Goal: Navigation & Orientation: Find specific page/section

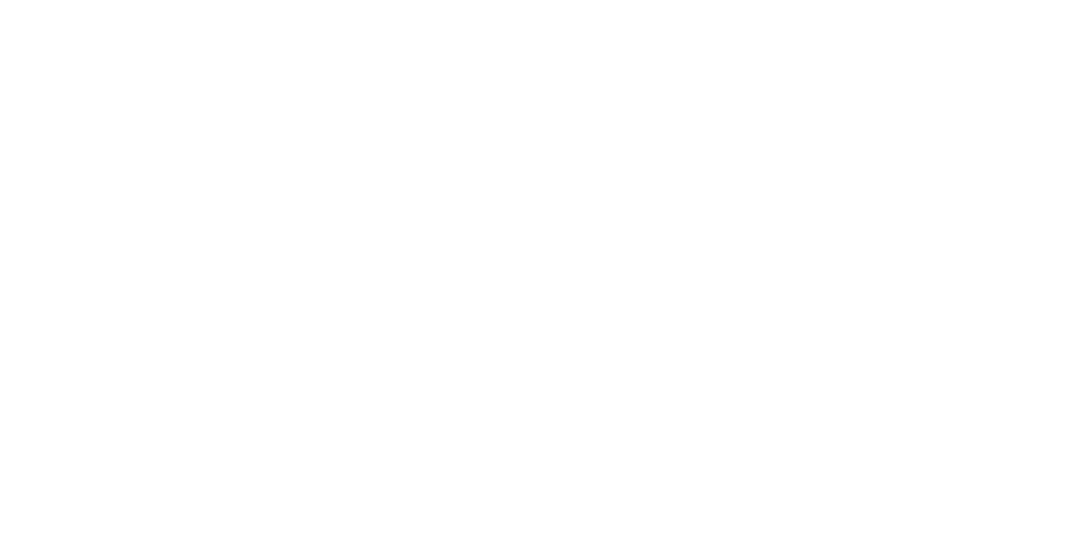
click at [771, 419] on div at bounding box center [535, 267] width 1070 height 534
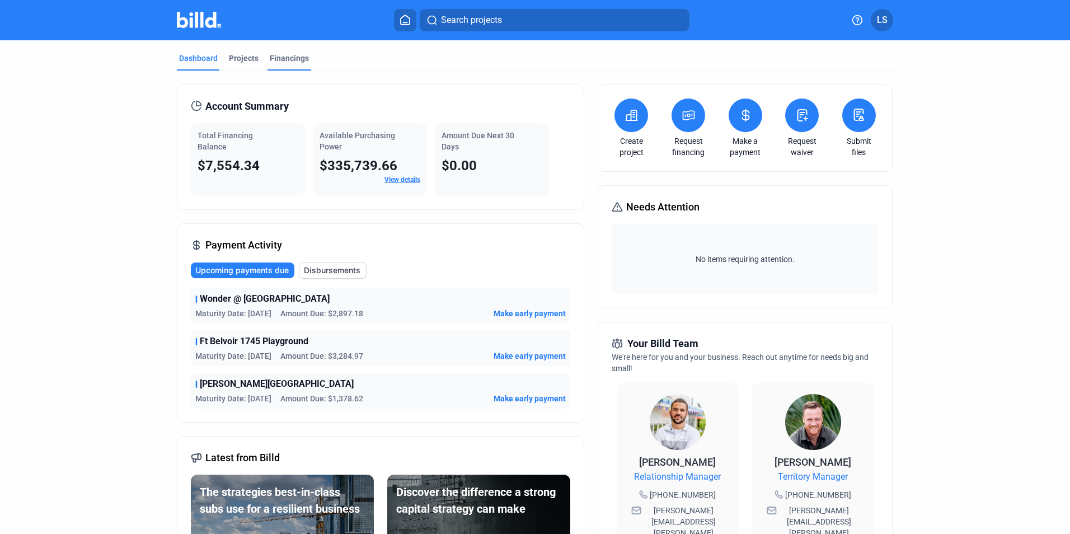
click at [282, 62] on div "Financings" at bounding box center [289, 58] width 39 height 11
